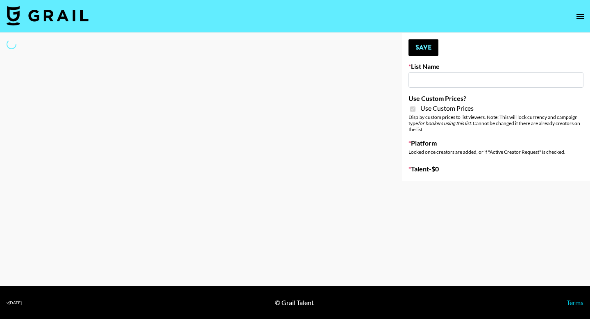
type input "iScanner (8th Aug)"
checkbox input "true"
select select "Brand"
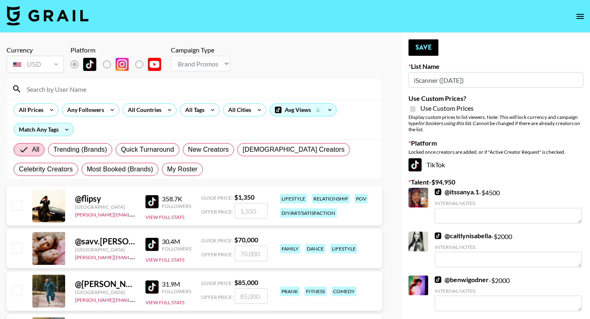
click at [189, 171] on span "My Roster" at bounding box center [182, 169] width 30 height 10
click at [167, 169] on input "My Roster" at bounding box center [167, 169] width 0 height 0
radio input "true"
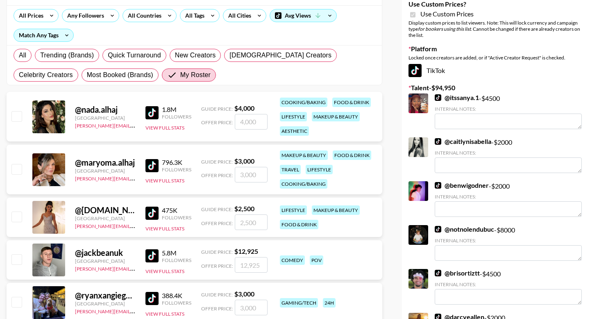
scroll to position [102, 0]
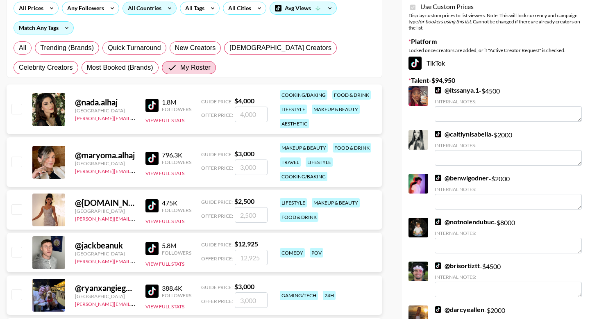
click at [159, 10] on div "All Countries" at bounding box center [143, 8] width 40 height 12
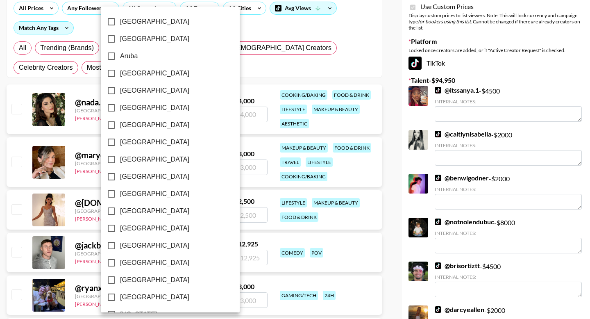
scroll to position [637, 0]
click at [130, 282] on span "[GEOGRAPHIC_DATA]" at bounding box center [154, 280] width 69 height 10
click at [120, 282] on input "[GEOGRAPHIC_DATA]" at bounding box center [111, 279] width 17 height 17
checkbox input "true"
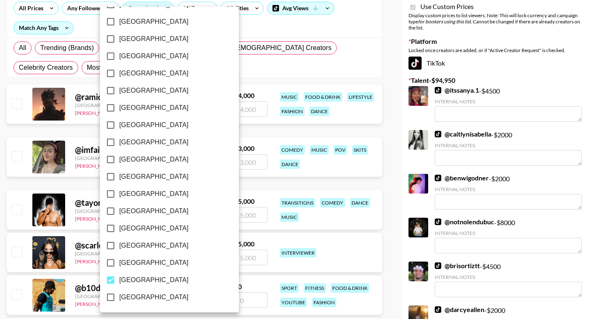
click at [2, 218] on div at bounding box center [295, 159] width 590 height 319
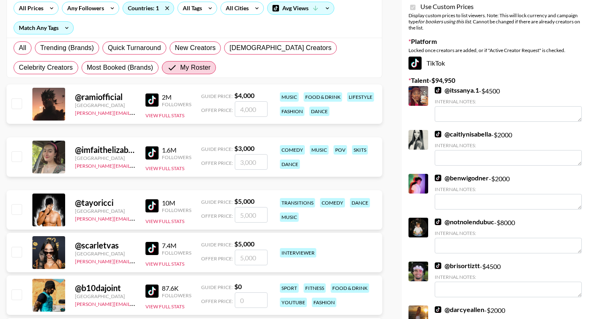
click at [19, 157] on input "checkbox" at bounding box center [16, 156] width 10 height 10
checkbox input "true"
type input "3000"
click at [21, 100] on input "checkbox" at bounding box center [16, 103] width 10 height 10
checkbox input "true"
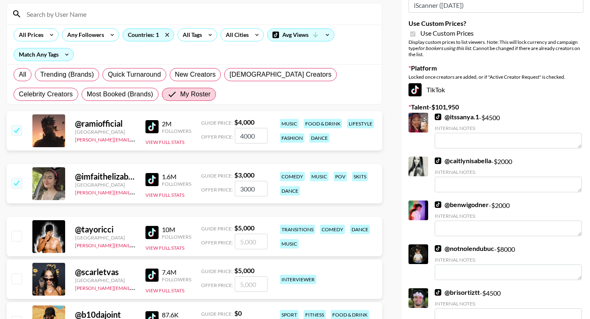
scroll to position [59, 0]
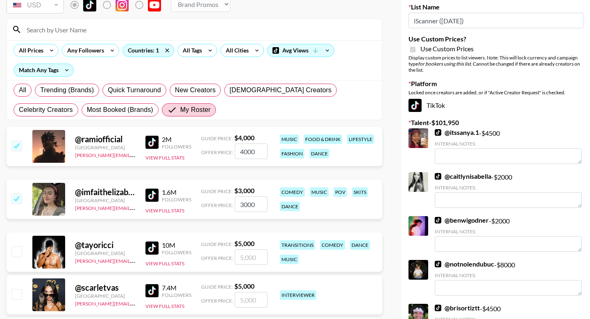
click at [247, 153] on input "4000" at bounding box center [251, 151] width 33 height 16
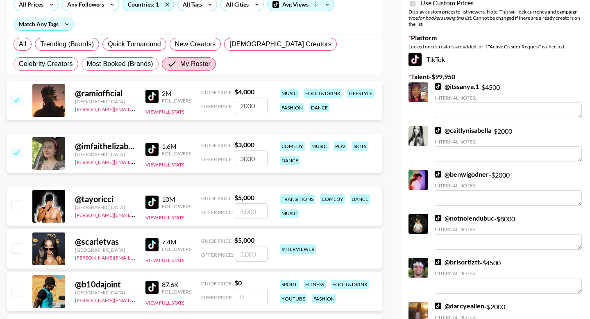
type input "2000"
click at [16, 208] on input "checkbox" at bounding box center [16, 205] width 10 height 10
checkbox input "true"
click at [244, 216] on input "5000" at bounding box center [251, 211] width 33 height 16
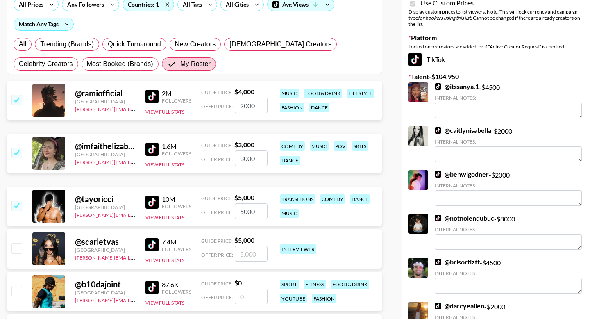
click at [244, 216] on input "5000" at bounding box center [251, 211] width 33 height 16
type input "3"
checkbox input "false"
type input "40"
checkbox input "true"
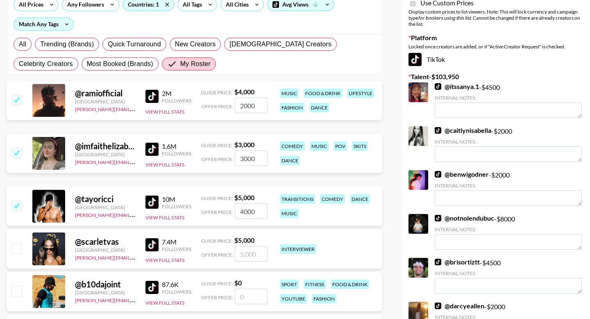
type input "4000"
click at [252, 255] on input "number" at bounding box center [251, 254] width 33 height 16
type input "4"
checkbox input "true"
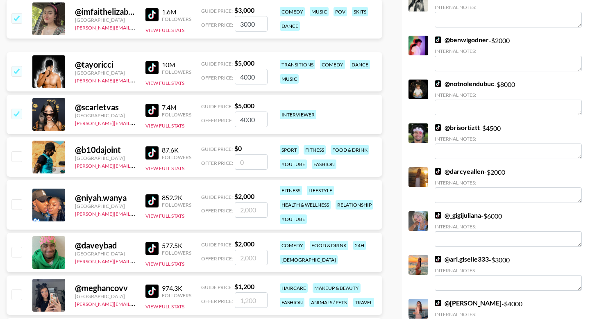
scroll to position [257, 0]
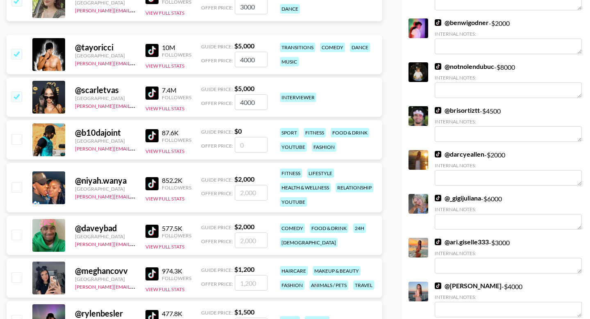
type input "4000"
click at [17, 190] on input "checkbox" at bounding box center [16, 187] width 10 height 10
checkbox input "true"
type input "2000"
click at [17, 237] on input "checkbox" at bounding box center [16, 235] width 10 height 10
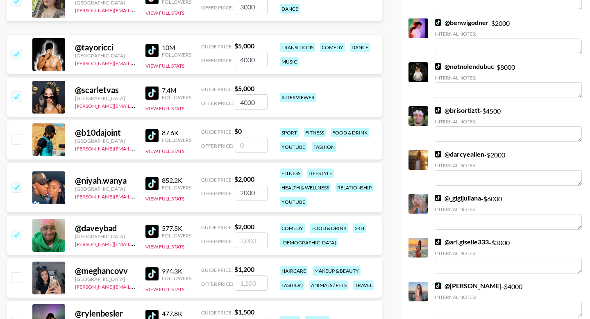
checkbox input "true"
type input "2000"
click at [18, 278] on input "checkbox" at bounding box center [16, 277] width 10 height 10
checkbox input "true"
type input "1200"
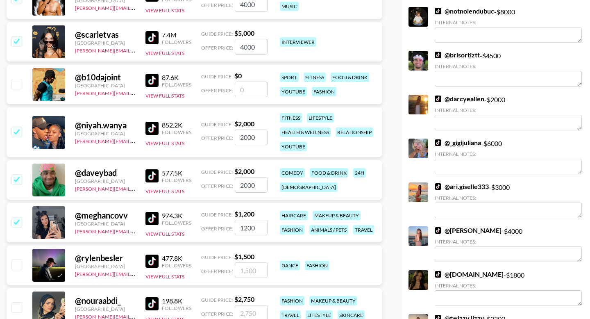
scroll to position [357, 0]
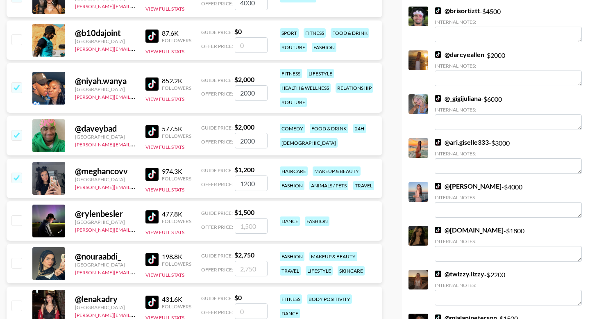
click at [16, 224] on input "checkbox" at bounding box center [16, 220] width 10 height 10
checkbox input "true"
type input "1500"
click at [19, 260] on input "checkbox" at bounding box center [16, 263] width 10 height 10
checkbox input "true"
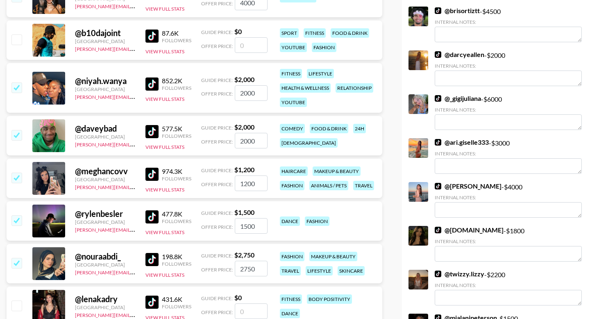
click at [254, 267] on input "2750" at bounding box center [251, 269] width 33 height 16
type input "1500"
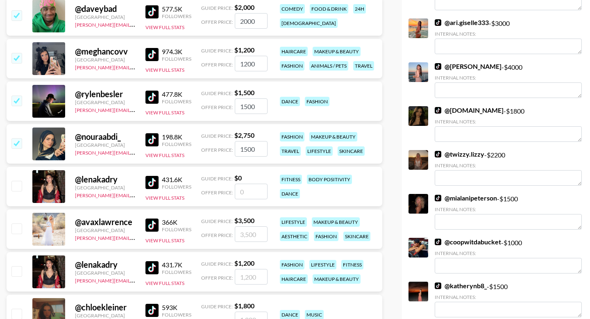
scroll to position [539, 0]
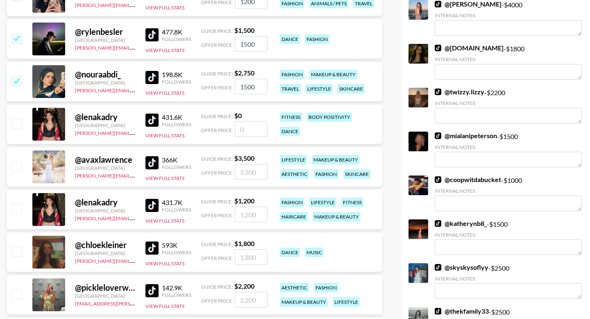
click at [18, 212] on input "checkbox" at bounding box center [16, 209] width 10 height 10
checkbox input "true"
type input "1200"
click at [252, 174] on input "number" at bounding box center [251, 172] width 33 height 16
type input "2"
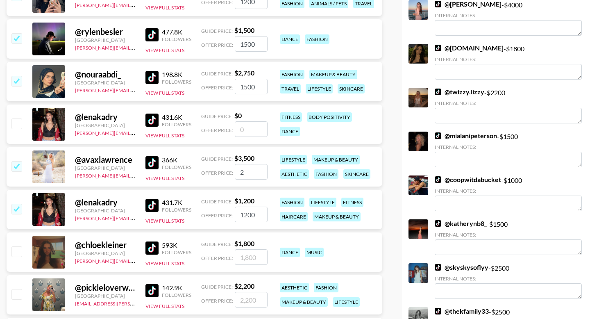
checkbox input "true"
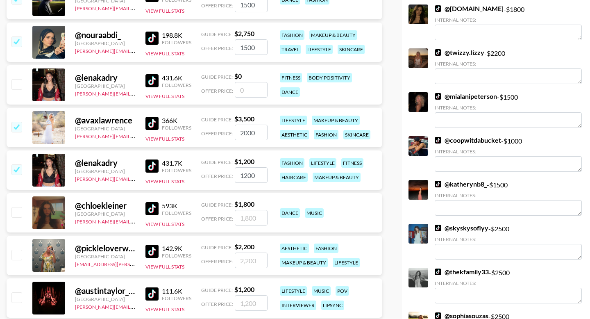
scroll to position [592, 0]
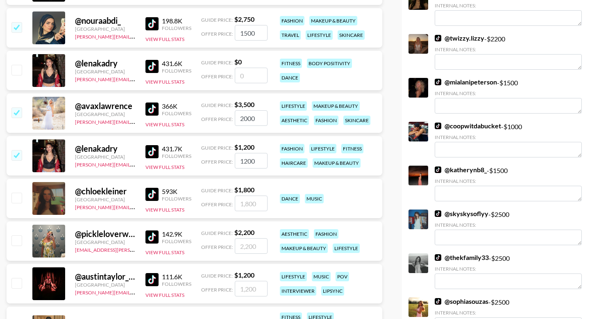
type input "2000"
click at [252, 246] on input "number" at bounding box center [251, 246] width 33 height 16
checkbox input "true"
type input "2000"
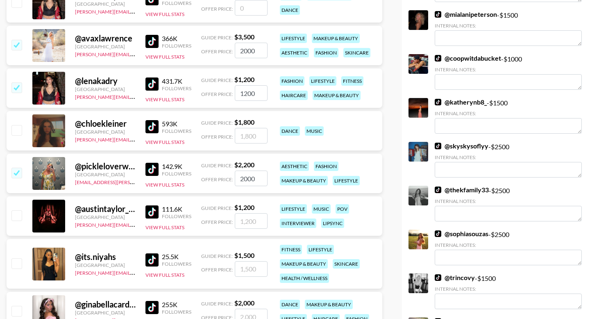
scroll to position [699, 0]
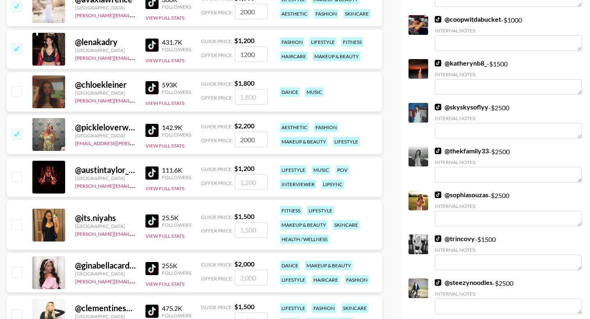
click at [252, 184] on input "number" at bounding box center [251, 182] width 33 height 16
click at [18, 180] on input "checkbox" at bounding box center [16, 176] width 10 height 10
checkbox input "true"
type input "1200"
click at [20, 225] on input "checkbox" at bounding box center [16, 224] width 10 height 10
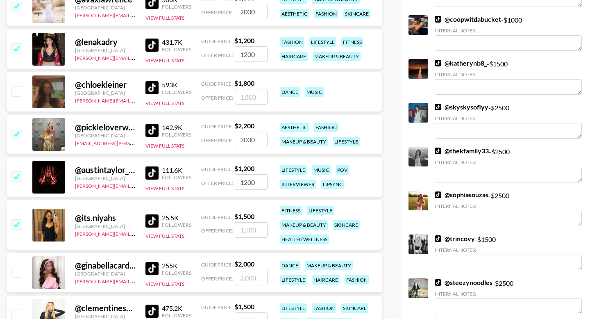
checkbox input "true"
type input "1500"
click at [18, 275] on input "checkbox" at bounding box center [16, 272] width 10 height 10
checkbox input "true"
type input "2000"
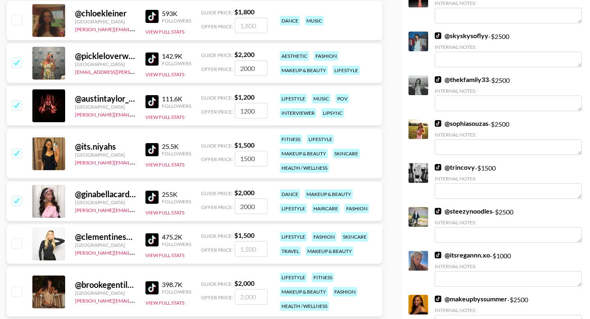
click at [19, 243] on input "checkbox" at bounding box center [16, 243] width 10 height 10
checkbox input "true"
type input "1500"
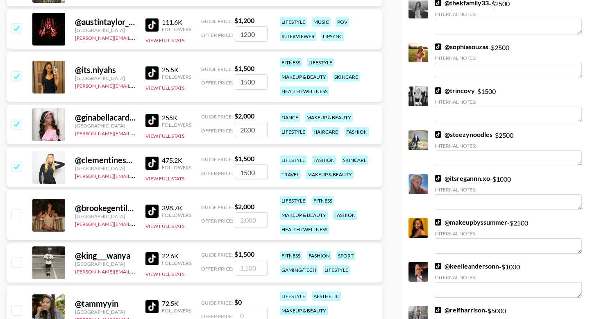
click at [18, 216] on input "checkbox" at bounding box center [16, 214] width 10 height 10
checkbox input "true"
type input "2000"
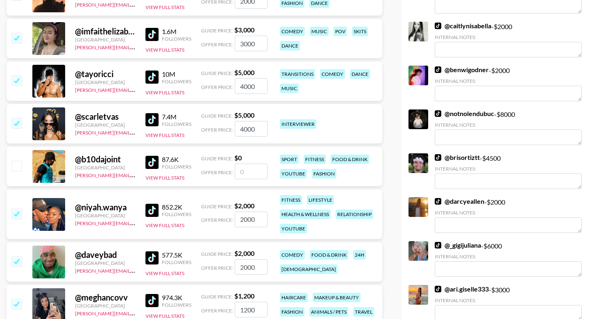
scroll to position [0, 0]
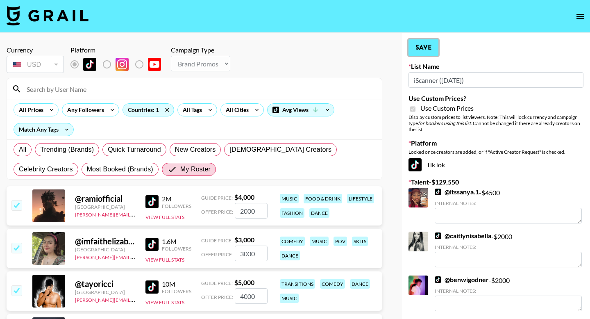
click at [428, 49] on button "Save" at bounding box center [424, 47] width 30 height 16
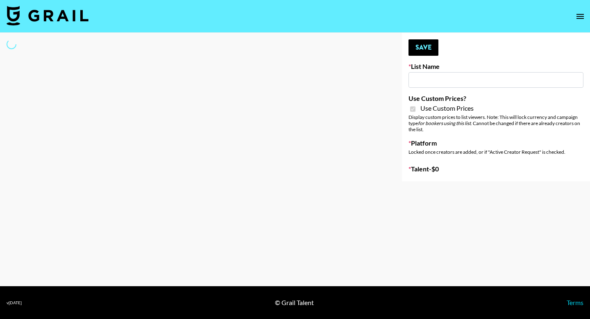
select select "Brand"
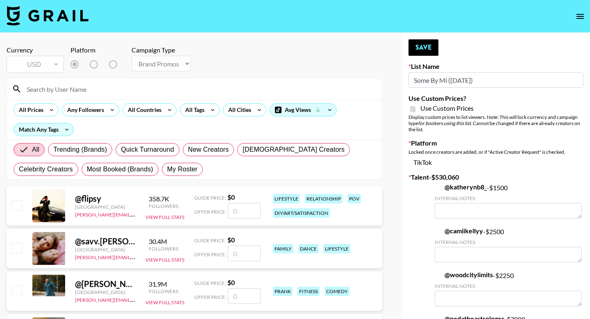
type input "Some By Mi (8th Aug)"
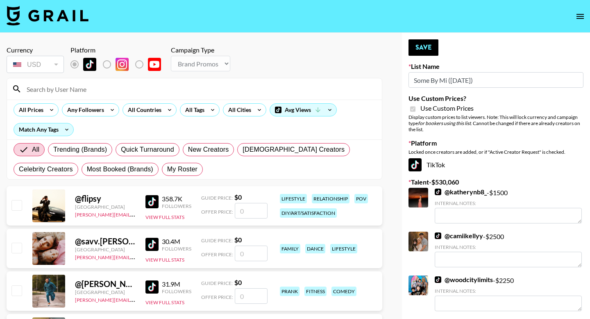
checkbox input "true"
click at [183, 171] on span "My Roster" at bounding box center [182, 169] width 30 height 10
click at [167, 169] on input "My Roster" at bounding box center [167, 169] width 0 height 0
radio input "true"
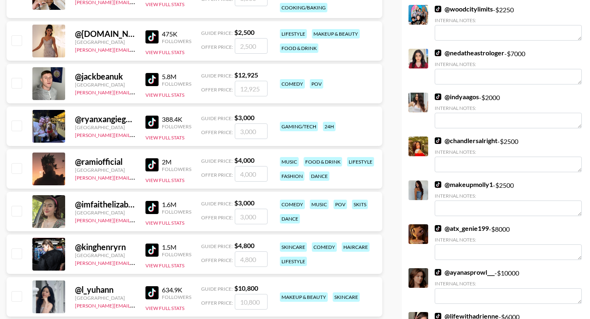
scroll to position [271, 0]
click at [20, 170] on input "checkbox" at bounding box center [16, 168] width 10 height 10
checkbox input "true"
click at [250, 169] on input "4000" at bounding box center [251, 174] width 33 height 16
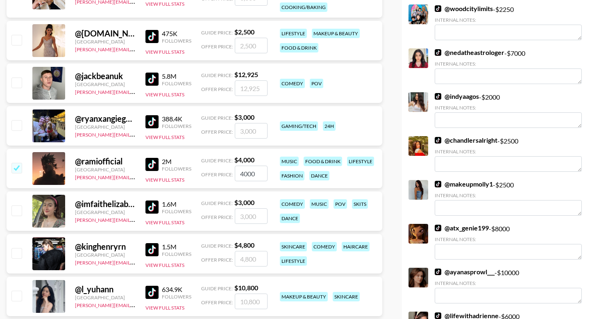
click at [250, 169] on input "4000" at bounding box center [251, 174] width 33 height 16
type input "3"
checkbox input "true"
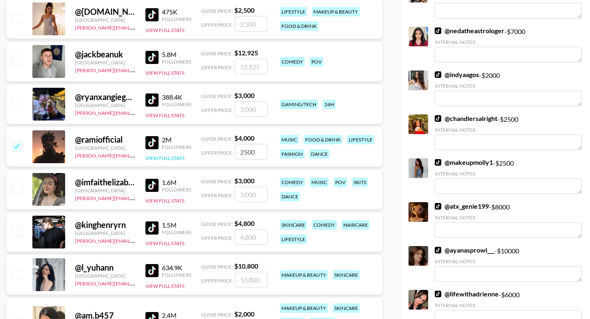
scroll to position [297, 0]
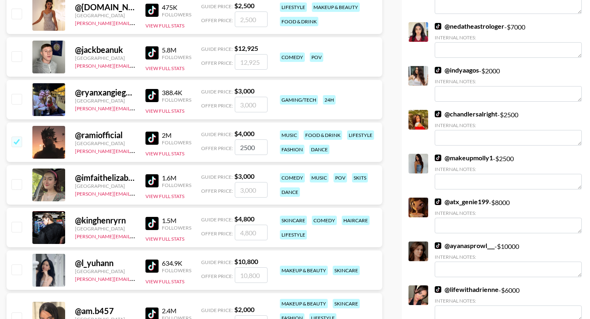
type input "2500"
click at [15, 188] on input "checkbox" at bounding box center [16, 184] width 10 height 10
checkbox input "true"
type input "3000"
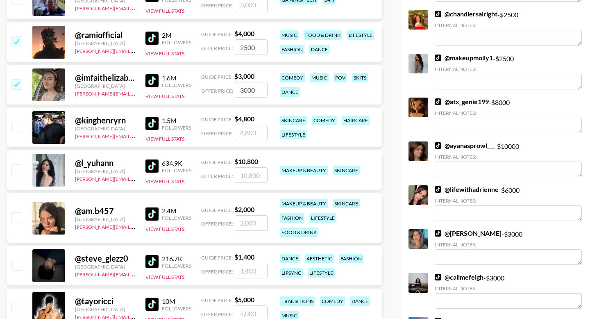
scroll to position [476, 0]
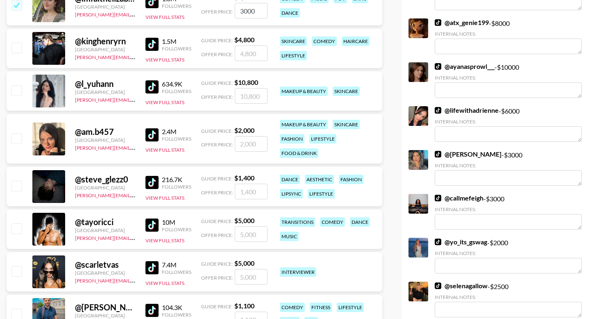
click at [14, 227] on input "checkbox" at bounding box center [16, 228] width 10 height 10
checkbox input "true"
type input "5000"
click at [15, 277] on div at bounding box center [16, 272] width 13 height 14
click at [15, 272] on input "checkbox" at bounding box center [16, 271] width 10 height 10
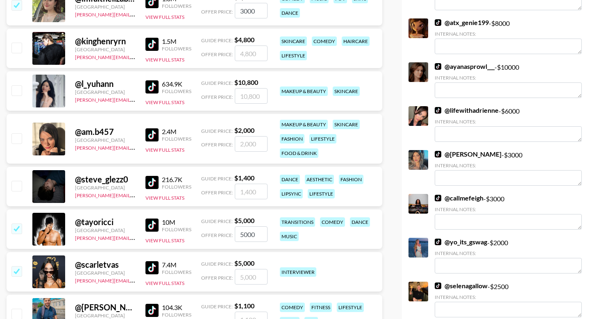
checkbox input "true"
type input "5000"
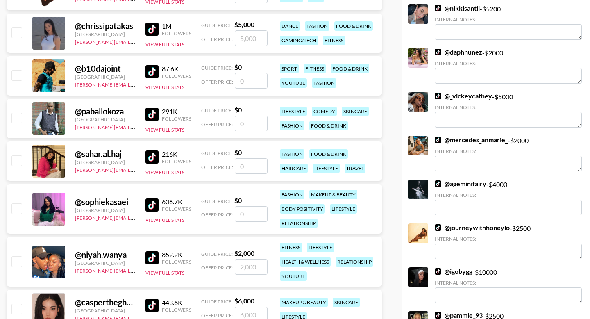
scroll to position [955, 0]
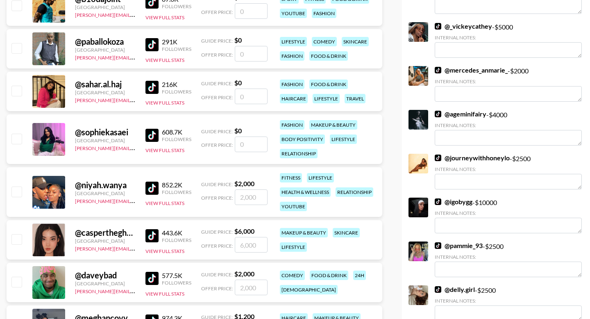
click at [17, 193] on input "checkbox" at bounding box center [16, 192] width 10 height 10
checkbox input "true"
type input "2000"
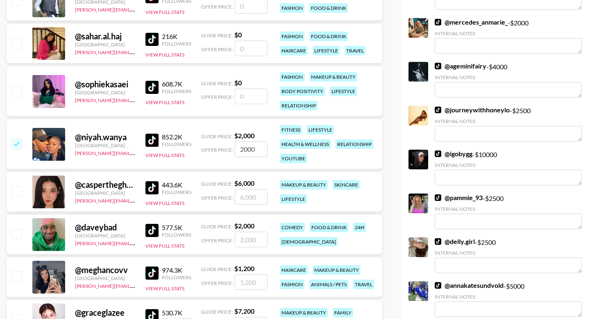
click at [18, 237] on input "checkbox" at bounding box center [16, 234] width 10 height 10
checkbox input "true"
type input "2000"
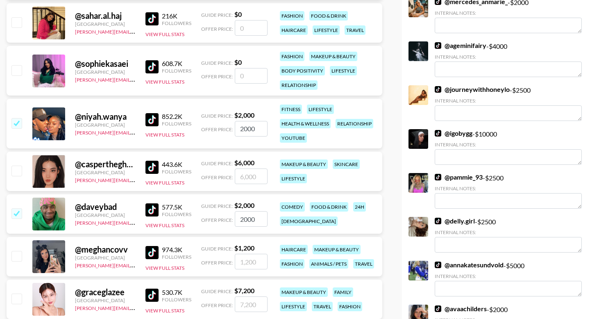
scroll to position [1131, 0]
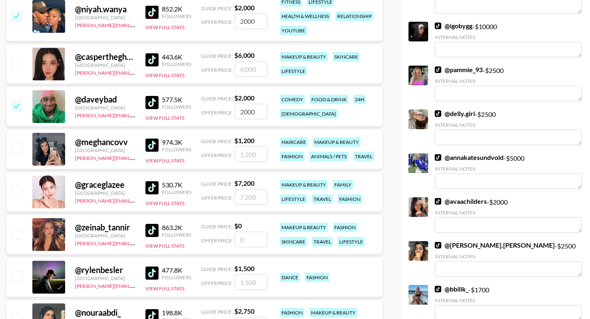
click at [20, 150] on input "checkbox" at bounding box center [16, 148] width 10 height 10
checkbox input "true"
type input "1200"
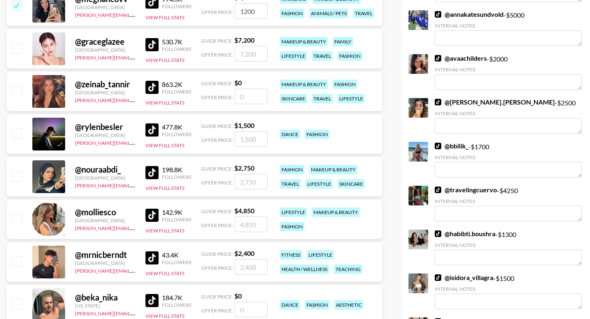
scroll to position [1288, 0]
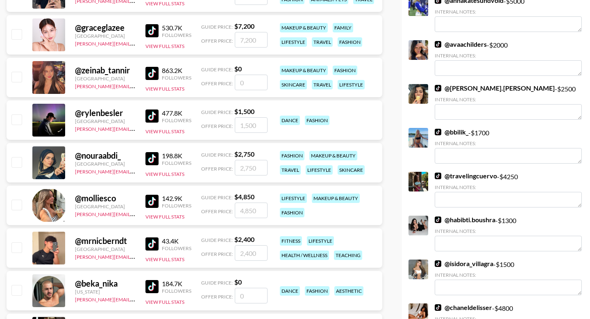
click at [16, 162] on input "checkbox" at bounding box center [16, 162] width 10 height 10
checkbox input "true"
click at [239, 166] on input "2750" at bounding box center [251, 168] width 33 height 16
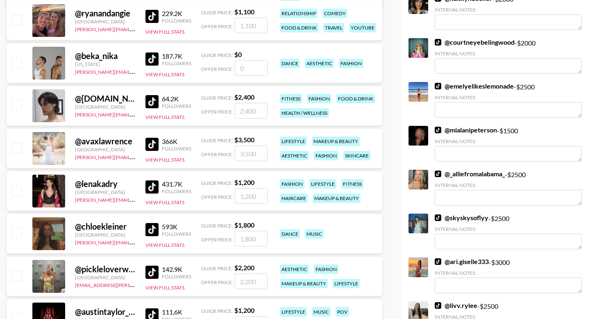
scroll to position [1762, 0]
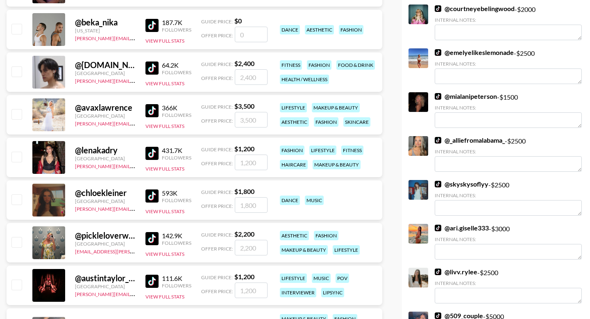
type input "1500"
click at [17, 157] on input "checkbox" at bounding box center [16, 157] width 10 height 10
checkbox input "true"
type input "1200"
click at [19, 248] on div at bounding box center [16, 243] width 13 height 14
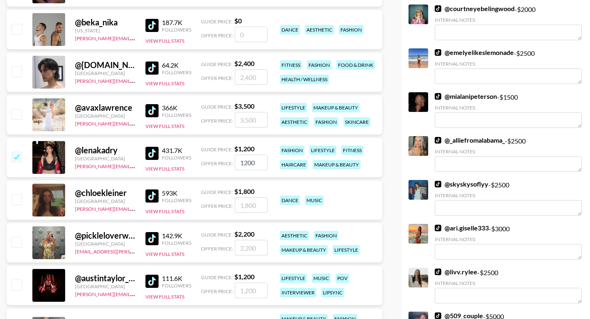
click at [19, 234] on div "@ pickleloverwoman United States lauren.garza@grail-talent.com 142.9K Followers…" at bounding box center [195, 242] width 376 height 39
click at [16, 245] on input "checkbox" at bounding box center [16, 242] width 10 height 10
checkbox input "true"
click at [248, 255] on input "2200" at bounding box center [251, 248] width 33 height 16
click at [248, 249] on input "2200" at bounding box center [251, 248] width 33 height 16
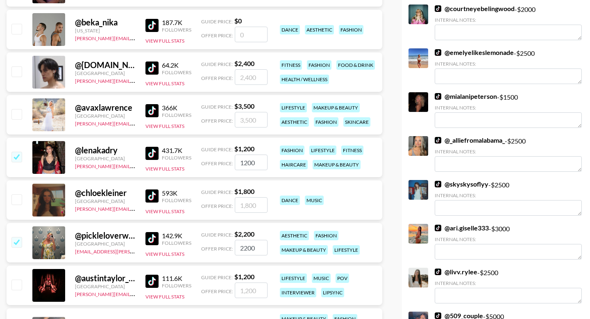
click at [248, 249] on input "2200" at bounding box center [251, 248] width 33 height 16
type input "1500"
click at [15, 118] on input "checkbox" at bounding box center [16, 114] width 10 height 10
checkbox input "true"
click at [260, 113] on input "3500" at bounding box center [251, 120] width 33 height 16
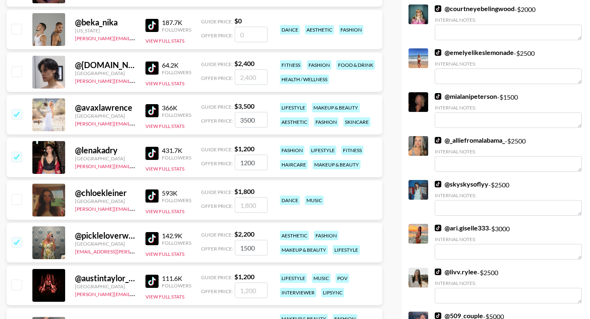
click at [248, 119] on input "3500" at bounding box center [251, 120] width 33 height 16
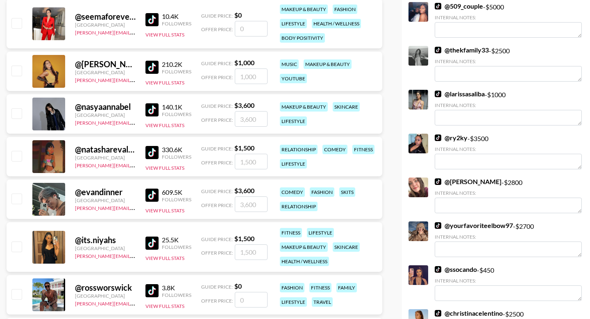
scroll to position [2169, 0]
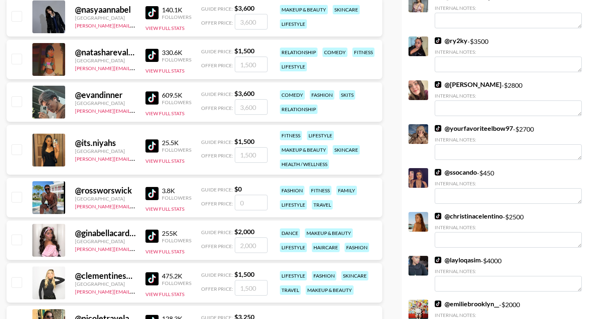
type input "2000"
click at [20, 238] on input "checkbox" at bounding box center [16, 239] width 10 height 10
checkbox input "true"
type input "2000"
click at [20, 285] on input "checkbox" at bounding box center [16, 282] width 10 height 10
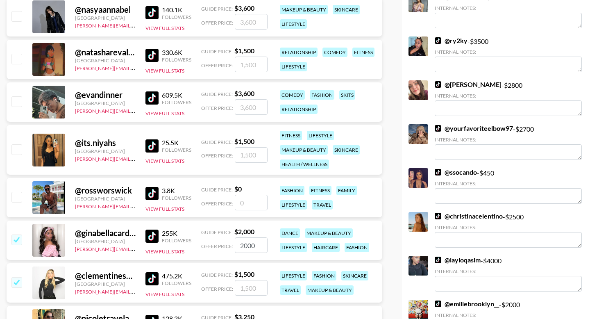
checkbox input "true"
type input "1500"
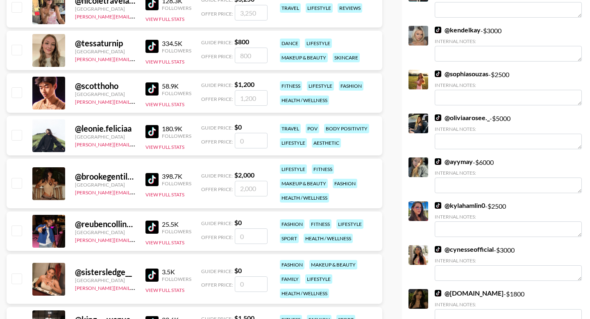
scroll to position [2513, 0]
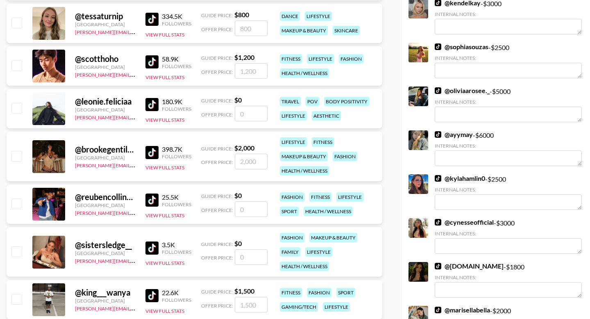
click at [18, 155] on input "checkbox" at bounding box center [16, 156] width 10 height 10
checkbox input "true"
type input "2000"
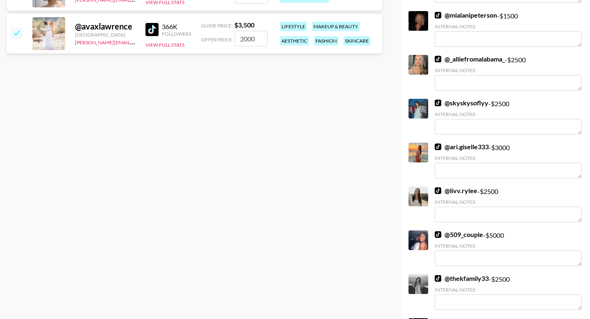
scroll to position [0, 0]
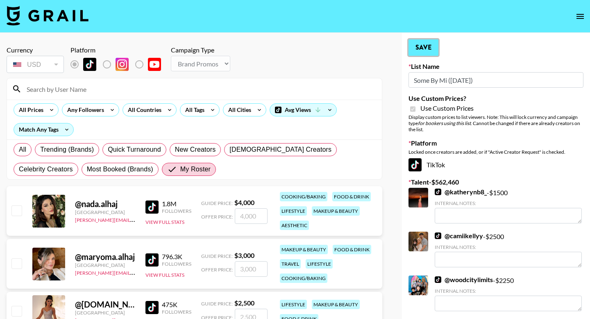
click at [423, 44] on button "Save" at bounding box center [424, 47] width 30 height 16
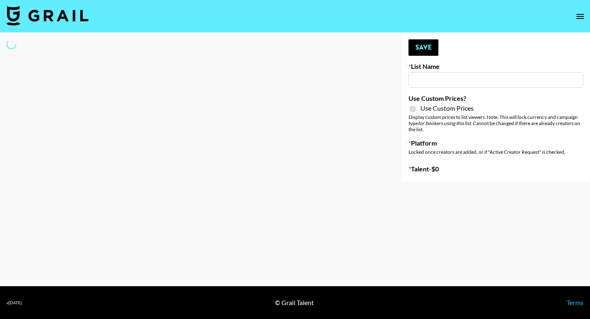
type input "Solitaire Harverst ([DATE])"
checkbox input "true"
select select "Brand"
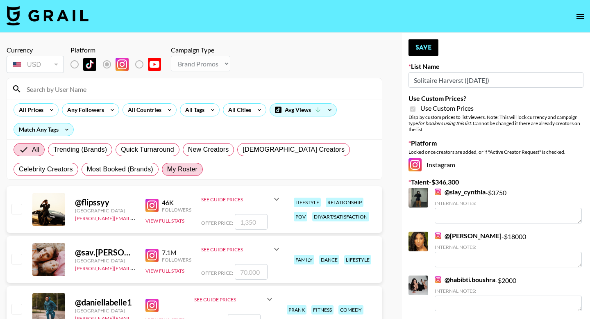
click at [184, 175] on label "My Roster" at bounding box center [182, 169] width 41 height 13
click at [167, 169] on input "My Roster" at bounding box center [167, 169] width 0 height 0
radio input "true"
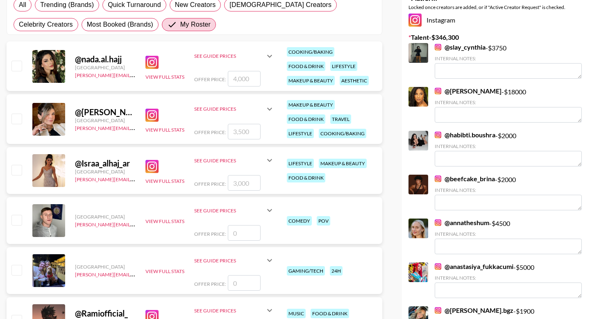
scroll to position [232, 0]
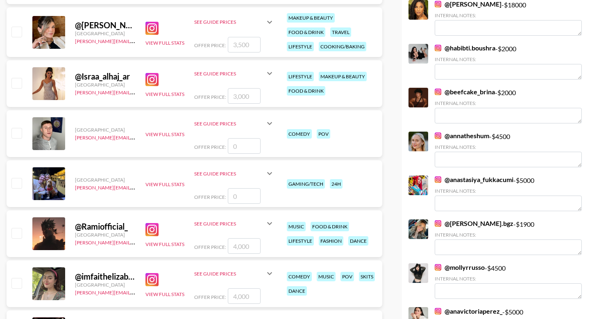
click at [19, 234] on input "checkbox" at bounding box center [16, 233] width 10 height 10
checkbox input "true"
type input "4000"
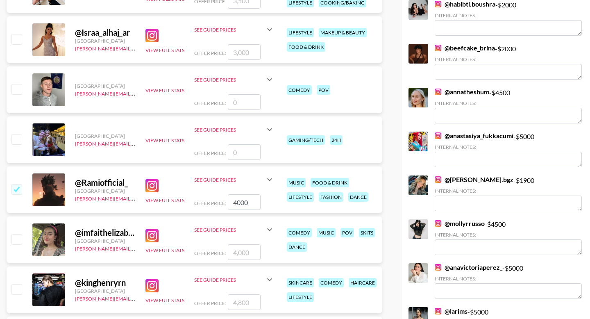
scroll to position [301, 0]
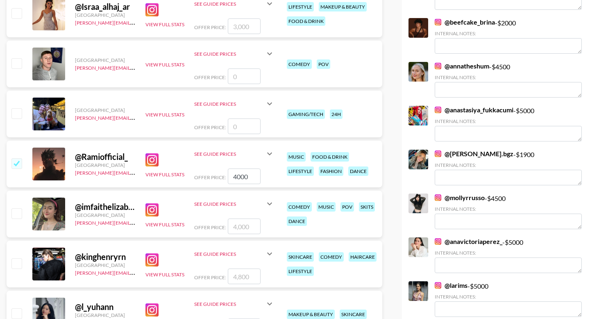
click at [18, 213] on input "checkbox" at bounding box center [16, 213] width 10 height 10
checkbox input "true"
type input "4000"
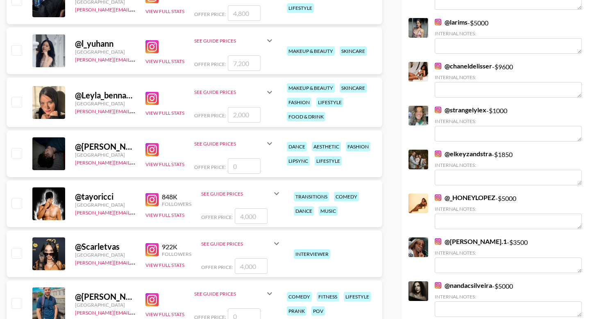
scroll to position [583, 0]
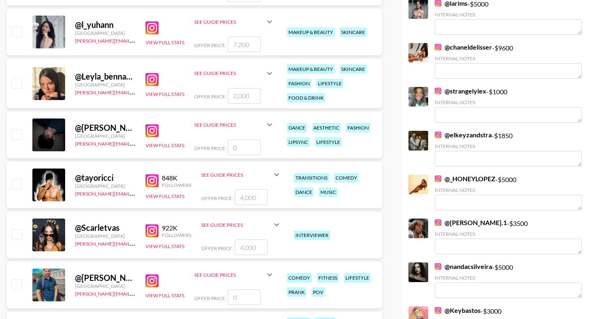
click at [19, 187] on input "checkbox" at bounding box center [16, 184] width 10 height 10
checkbox input "true"
type input "4000"
click at [20, 233] on input "checkbox" at bounding box center [16, 234] width 10 height 10
checkbox input "true"
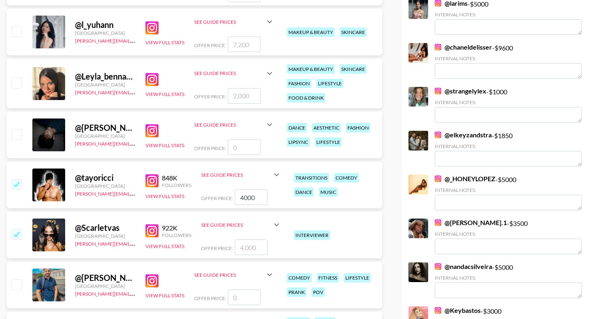
type input "4000"
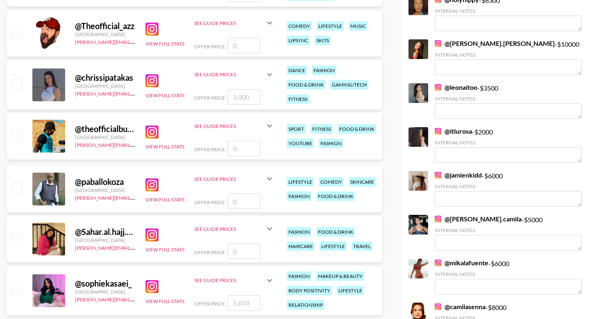
scroll to position [1081, 0]
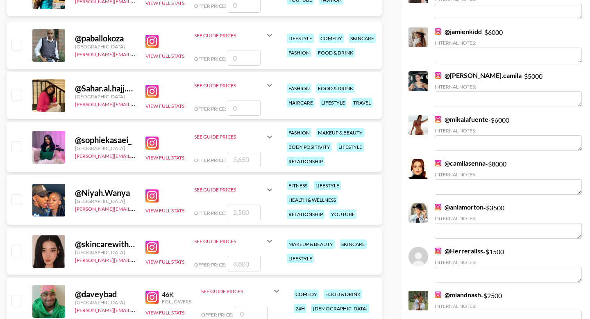
click at [19, 199] on input "checkbox" at bounding box center [16, 199] width 10 height 10
checkbox input "true"
type input "2500"
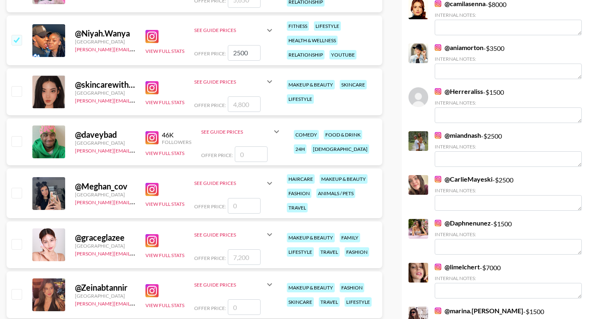
scroll to position [1255, 0]
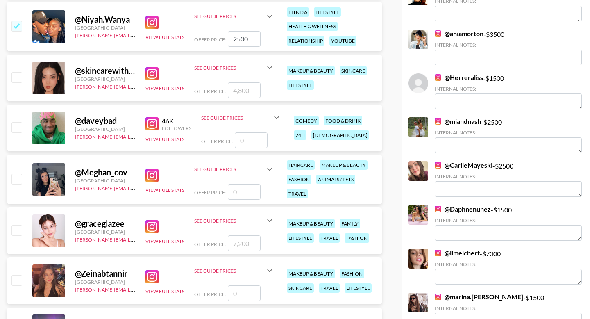
click at [18, 127] on input "checkbox" at bounding box center [16, 127] width 10 height 10
checkbox input "false"
click at [244, 138] on input "number" at bounding box center [251, 140] width 33 height 16
type input "3"
checkbox input "true"
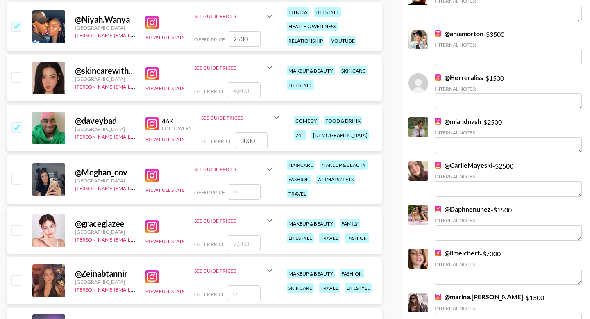
type input "3000"
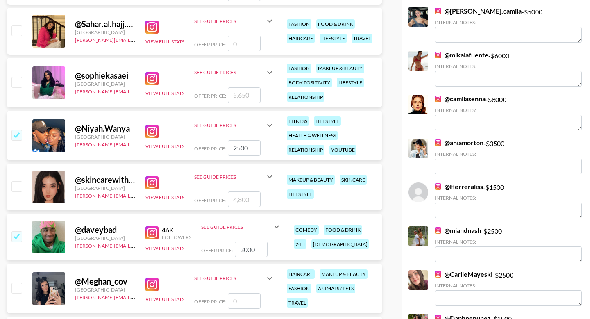
click at [244, 144] on input "2500" at bounding box center [244, 148] width 33 height 16
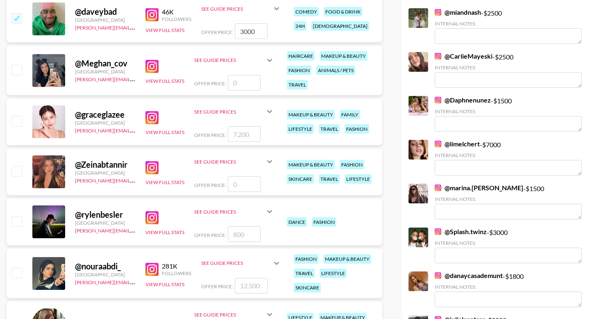
scroll to position [1290, 0]
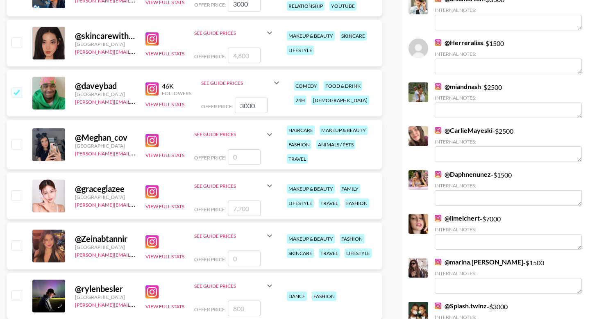
type input "3000"
click at [240, 158] on input "number" at bounding box center [244, 157] width 33 height 16
type input "2"
checkbox input "true"
checkbox input "false"
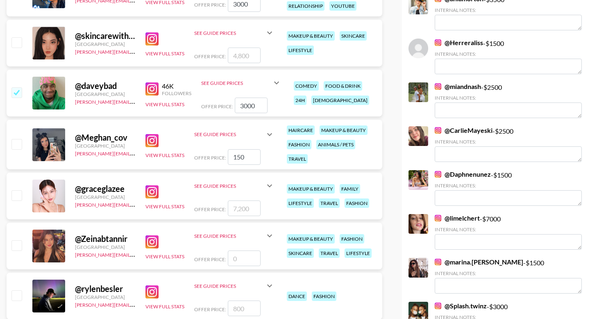
type input "1500"
checkbox input "true"
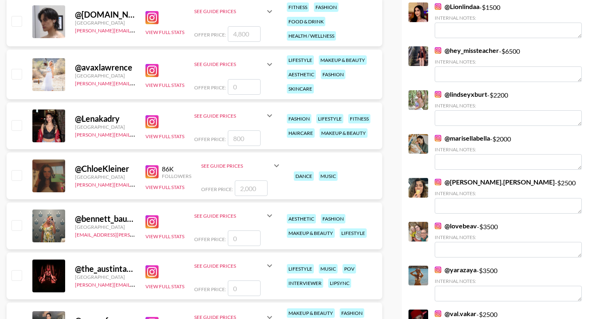
scroll to position [2181, 0]
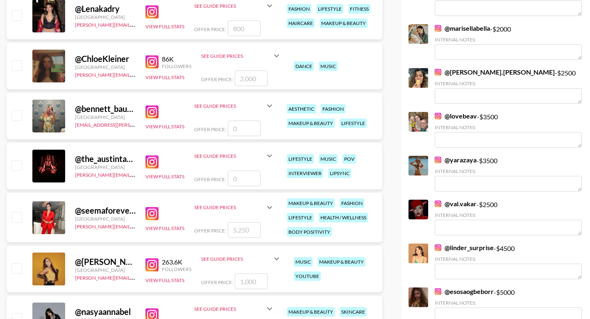
type input "1500"
click at [20, 69] on input "checkbox" at bounding box center [16, 65] width 10 height 10
checkbox input "true"
type input "2000"
click at [18, 115] on input "checkbox" at bounding box center [16, 115] width 10 height 10
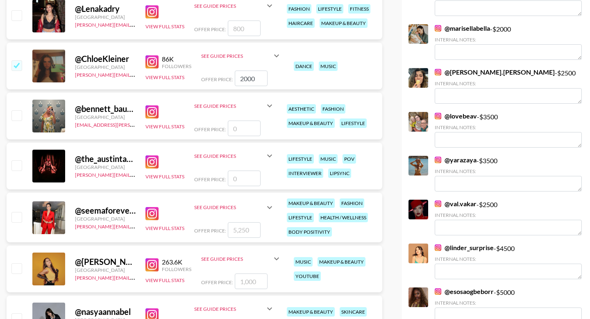
click at [18, 115] on input "checkbox" at bounding box center [16, 115] width 10 height 10
checkbox input "false"
click at [20, 165] on input "checkbox" at bounding box center [16, 165] width 10 height 10
checkbox input "false"
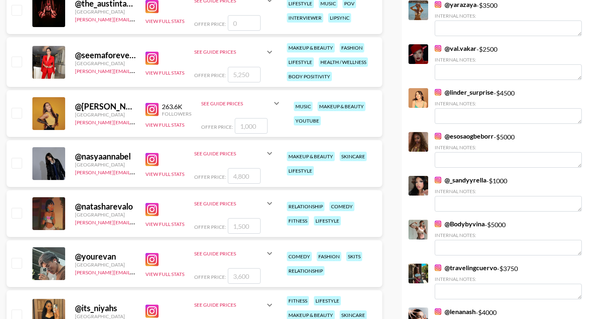
scroll to position [2565, 0]
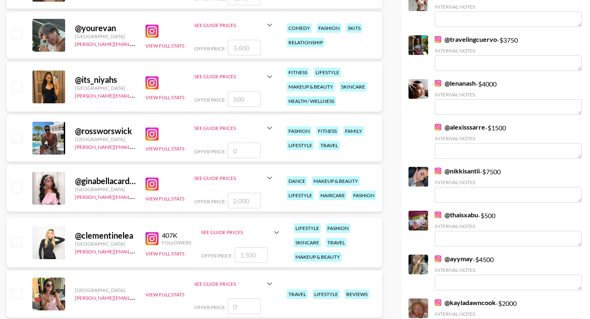
click at [23, 189] on div "@ ginabellacardinale United States joseph@grail-talent.com View Full Stats See …" at bounding box center [195, 188] width 376 height 47
click at [20, 189] on input "checkbox" at bounding box center [16, 187] width 10 height 10
checkbox input "true"
type input "2000"
click at [25, 239] on div "@ clementinelea United States joseph@grail-talent.com 407K Followers View Full …" at bounding box center [195, 243] width 376 height 50
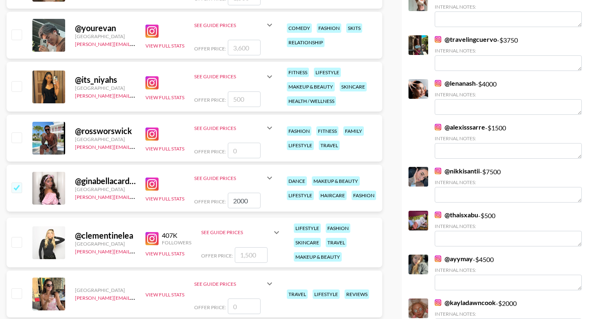
click at [16, 243] on input "checkbox" at bounding box center [16, 242] width 10 height 10
checkbox input "true"
type input "1500"
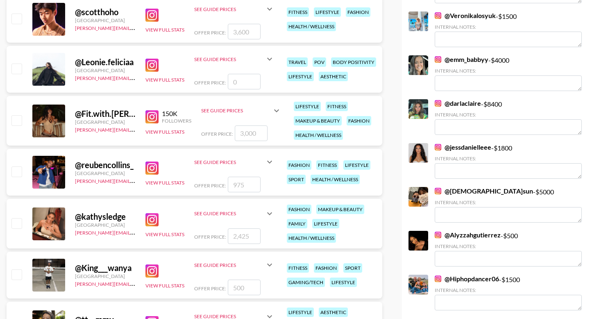
scroll to position [2967, 0]
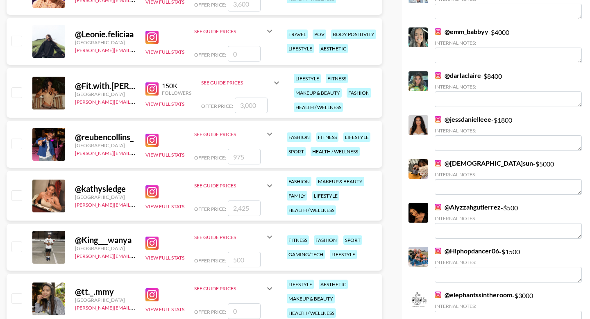
click at [19, 96] on input "checkbox" at bounding box center [16, 92] width 10 height 10
checkbox input "true"
type input "3000"
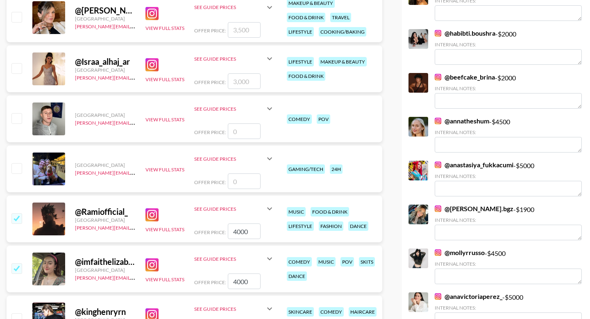
scroll to position [0, 0]
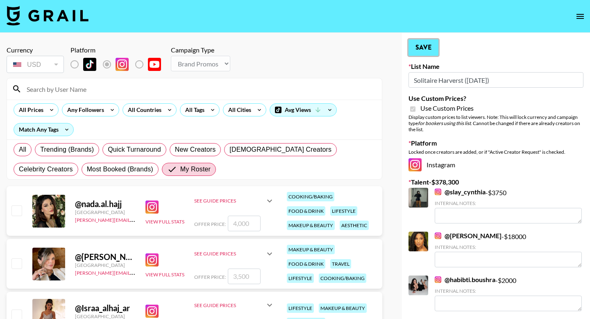
click at [429, 46] on button "Save" at bounding box center [424, 47] width 30 height 16
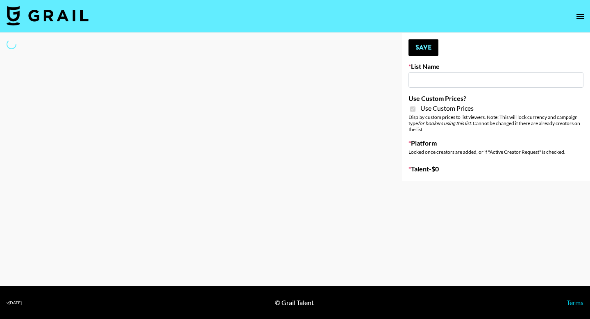
type input "Lip Liner Stain ([DATE])"
checkbox input "true"
select select "Brand"
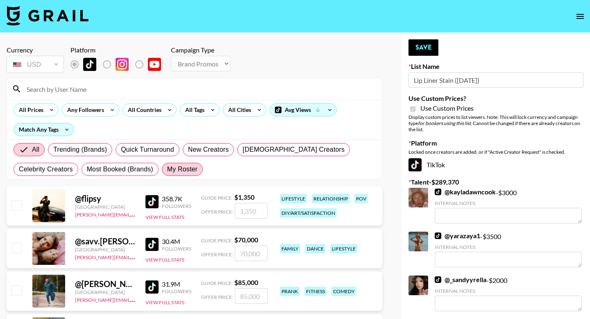
click at [185, 173] on span "My Roster" at bounding box center [182, 169] width 30 height 10
click at [167, 169] on input "My Roster" at bounding box center [167, 169] width 0 height 0
radio input "true"
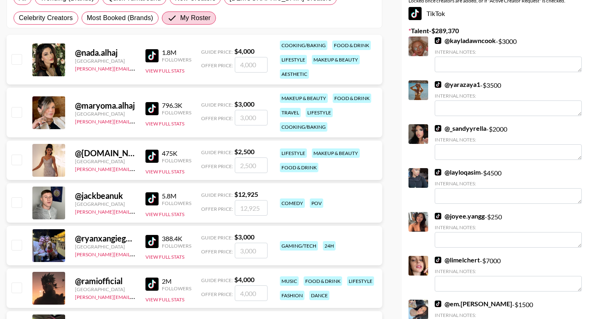
scroll to position [228, 0]
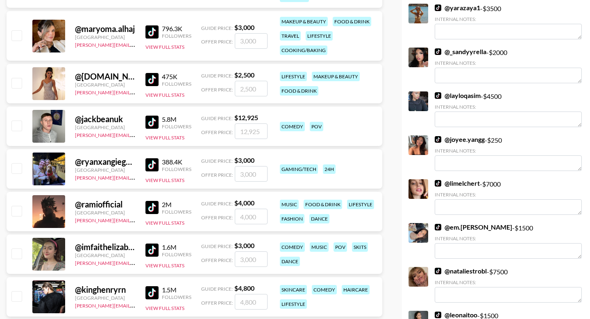
click at [18, 167] on input "checkbox" at bounding box center [16, 168] width 10 height 10
checkbox input "true"
type input "3000"
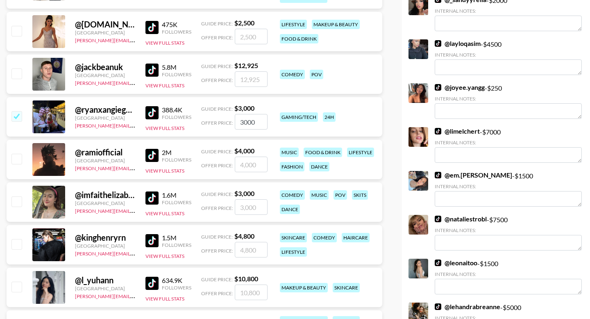
click at [18, 118] on input "checkbox" at bounding box center [16, 116] width 10 height 10
checkbox input "false"
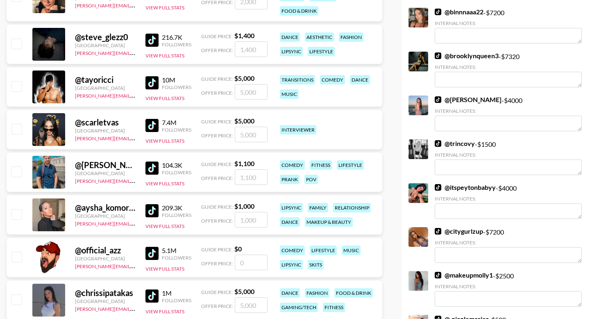
scroll to position [661, 0]
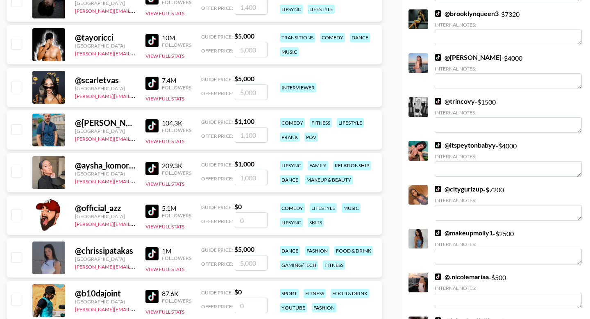
click at [18, 86] on input "checkbox" at bounding box center [16, 87] width 10 height 10
checkbox input "true"
type input "5000"
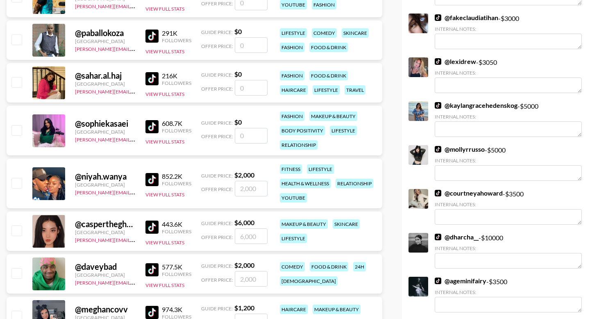
scroll to position [989, 0]
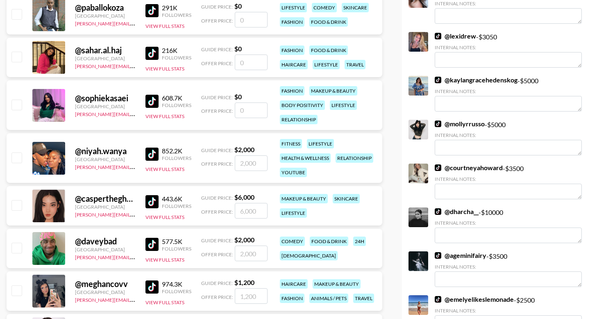
click at [18, 158] on input "checkbox" at bounding box center [16, 157] width 10 height 10
checkbox input "true"
type input "2000"
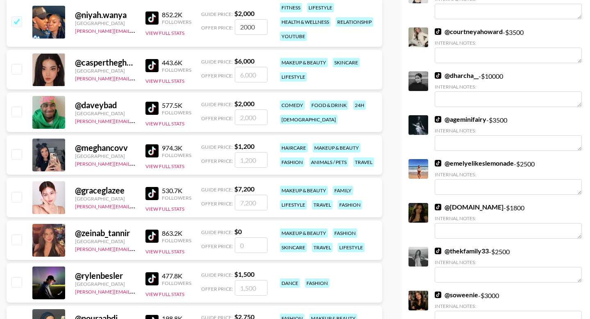
scroll to position [1144, 0]
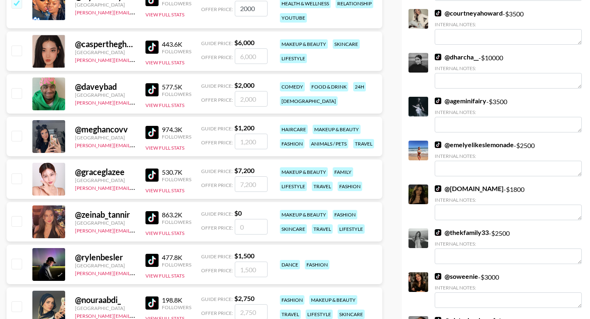
click at [19, 139] on input "checkbox" at bounding box center [16, 136] width 10 height 10
checkbox input "true"
type input "1200"
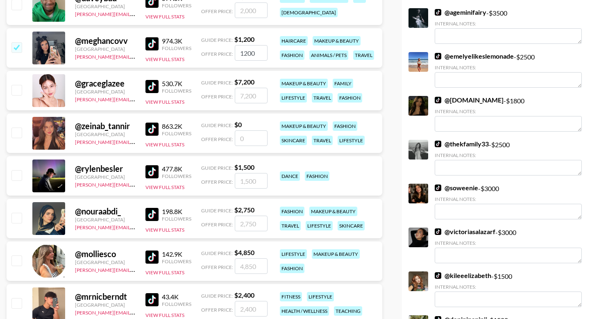
scroll to position [1234, 0]
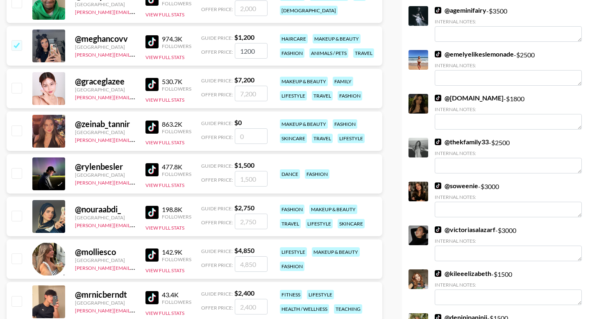
click at [20, 221] on input "checkbox" at bounding box center [16, 216] width 10 height 10
checkbox input "true"
click at [246, 219] on input "2750" at bounding box center [251, 222] width 33 height 16
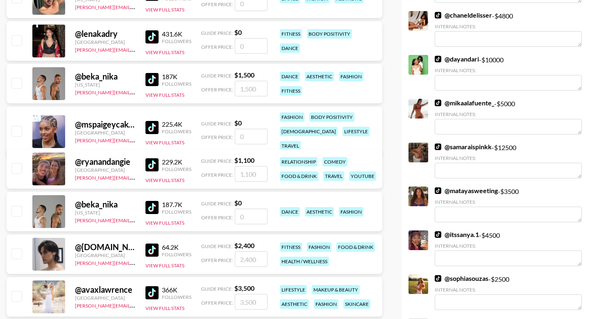
scroll to position [1660, 0]
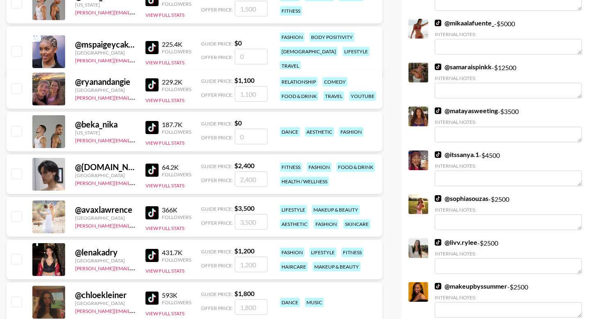
type input "2000"
click at [248, 226] on input "number" at bounding box center [251, 222] width 33 height 16
type input "2"
checkbox input "true"
type input "2000"
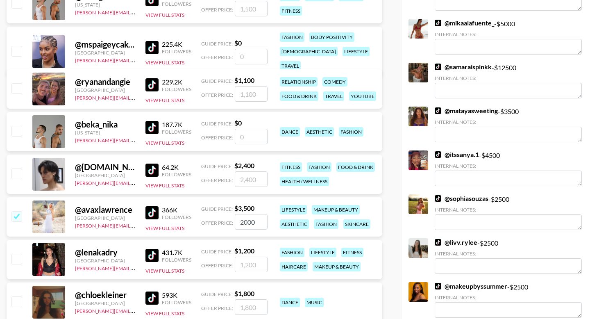
click at [19, 261] on input "checkbox" at bounding box center [16, 259] width 10 height 10
checkbox input "true"
type input "1200"
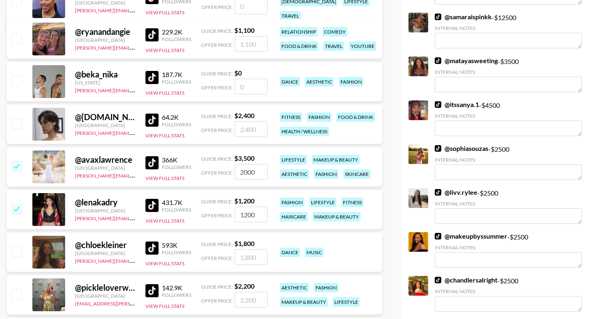
scroll to position [1718, 0]
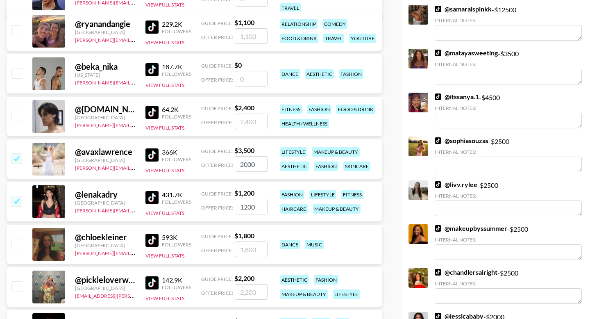
click at [17, 243] on input "checkbox" at bounding box center [16, 244] width 10 height 10
checkbox input "true"
type input "1800"
click at [17, 284] on input "checkbox" at bounding box center [16, 286] width 10 height 10
checkbox input "true"
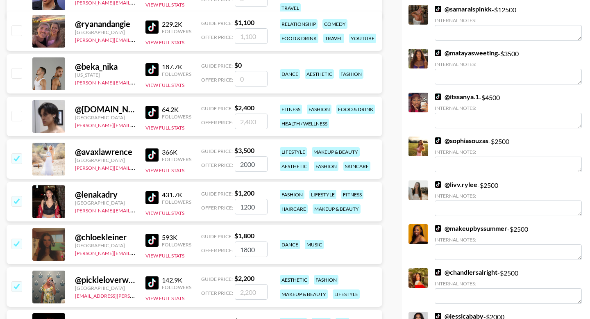
type input "2200"
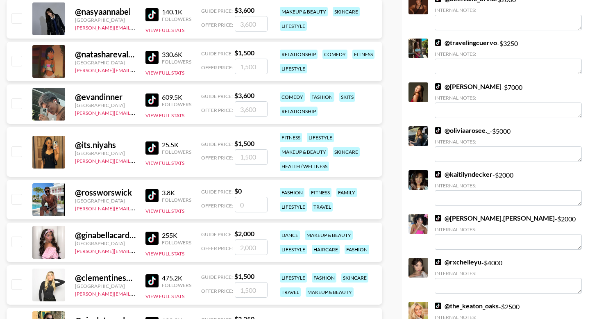
scroll to position [2216, 0]
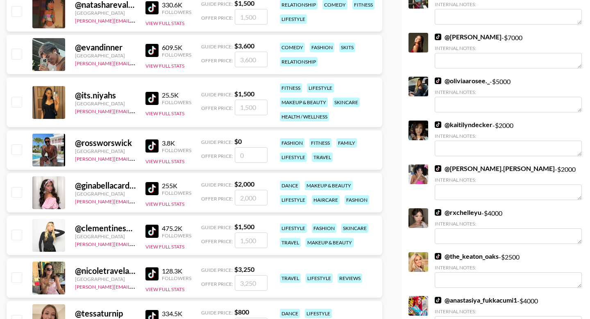
click at [12, 104] on input "checkbox" at bounding box center [16, 102] width 10 height 10
checkbox input "true"
type input "1500"
click at [19, 197] on input "checkbox" at bounding box center [16, 192] width 10 height 10
checkbox input "true"
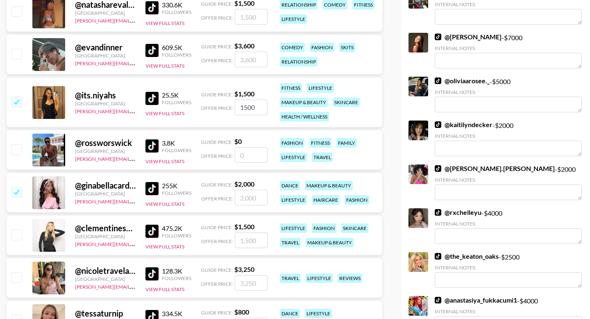
type input "2000"
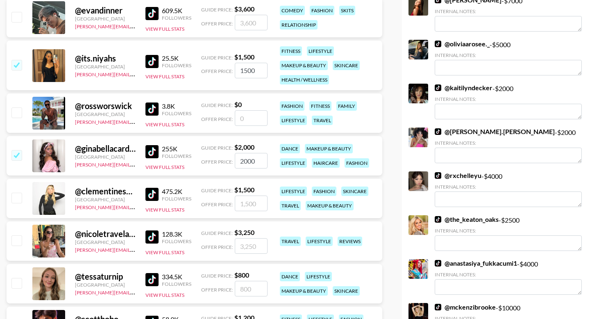
scroll to position [2278, 0]
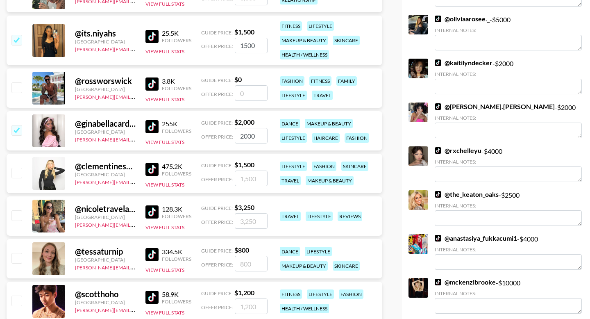
click at [17, 177] on input "checkbox" at bounding box center [16, 173] width 10 height 10
checkbox input "true"
type input "1500"
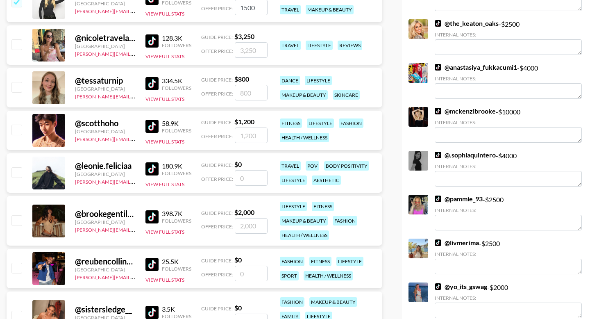
scroll to position [2334, 0]
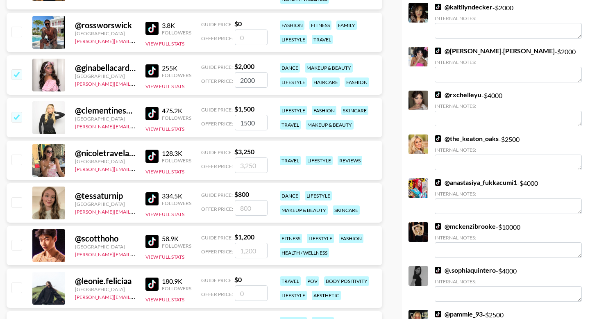
click at [248, 207] on input "number" at bounding box center [251, 208] width 33 height 16
type input "2"
checkbox input "true"
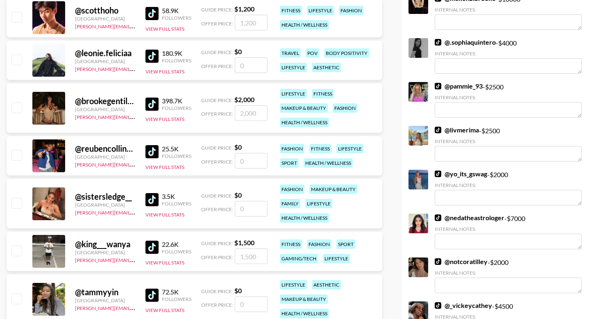
scroll to position [2541, 0]
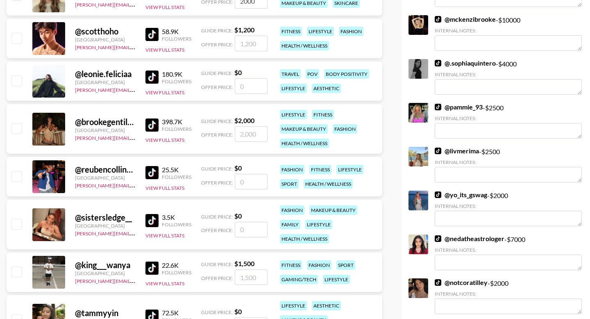
type input "2000"
click at [18, 128] on input "checkbox" at bounding box center [16, 128] width 10 height 10
checkbox input "true"
type input "2000"
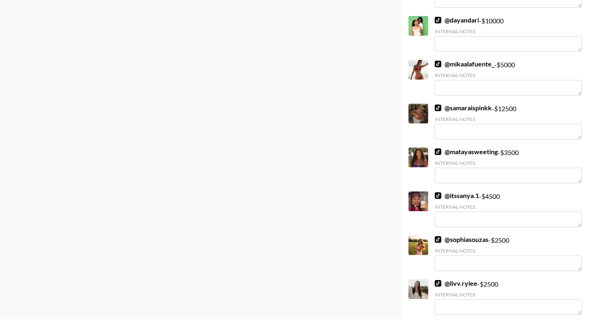
scroll to position [0, 0]
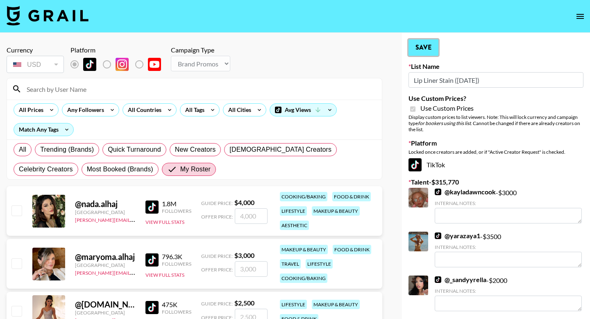
click at [428, 49] on button "Save" at bounding box center [424, 47] width 30 height 16
